Goal: Transaction & Acquisition: Purchase product/service

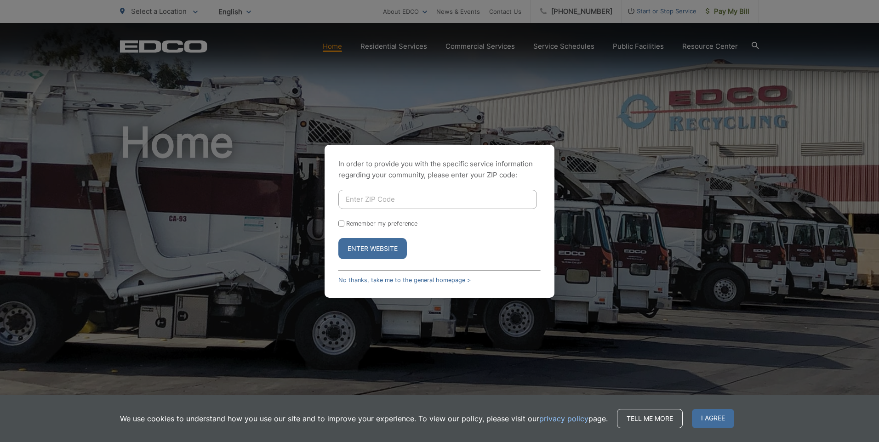
click at [353, 194] on input "Enter ZIP Code" at bounding box center [437, 199] width 199 height 19
type input "91902"
click at [377, 250] on button "Enter Website" at bounding box center [372, 248] width 69 height 21
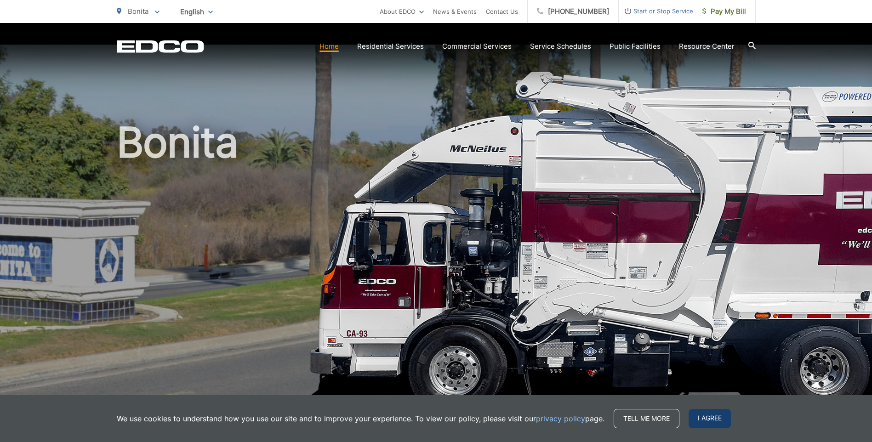
click at [710, 423] on span "I agree" at bounding box center [710, 418] width 42 height 19
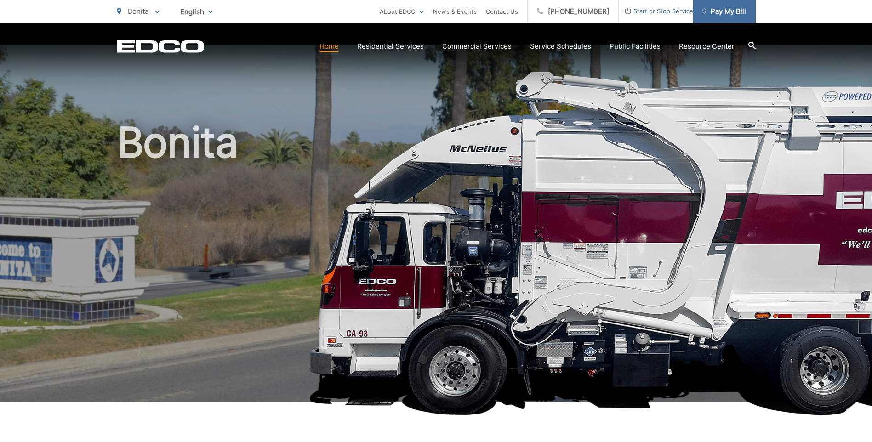
click at [728, 11] on span "Pay My Bill" at bounding box center [725, 11] width 44 height 11
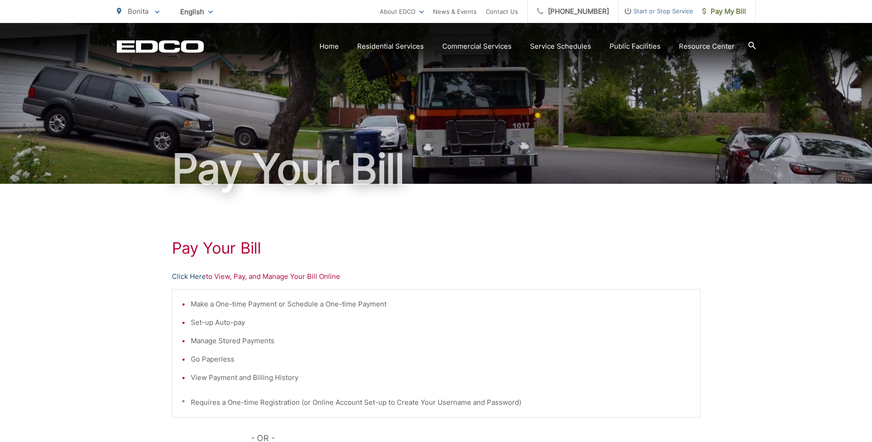
click at [186, 274] on link "Click Here" at bounding box center [189, 276] width 34 height 11
